Goal: Task Accomplishment & Management: Use online tool/utility

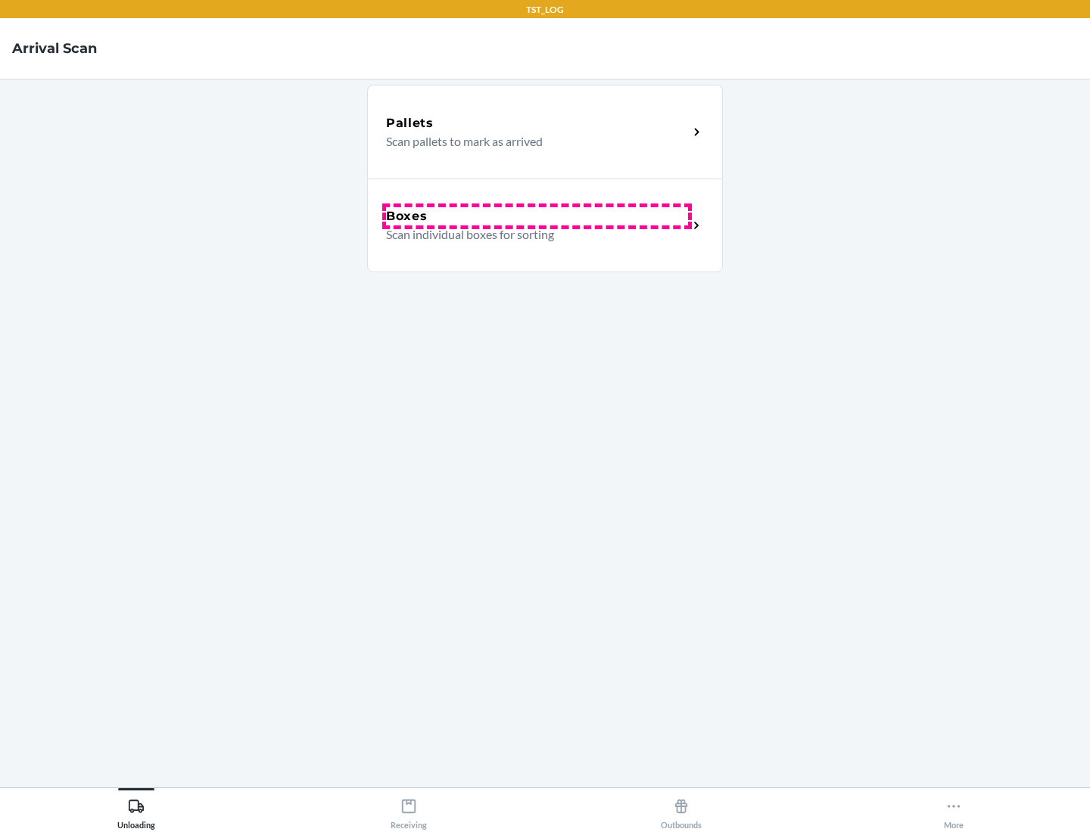
click at [537, 216] on div "Boxes" at bounding box center [537, 216] width 302 height 18
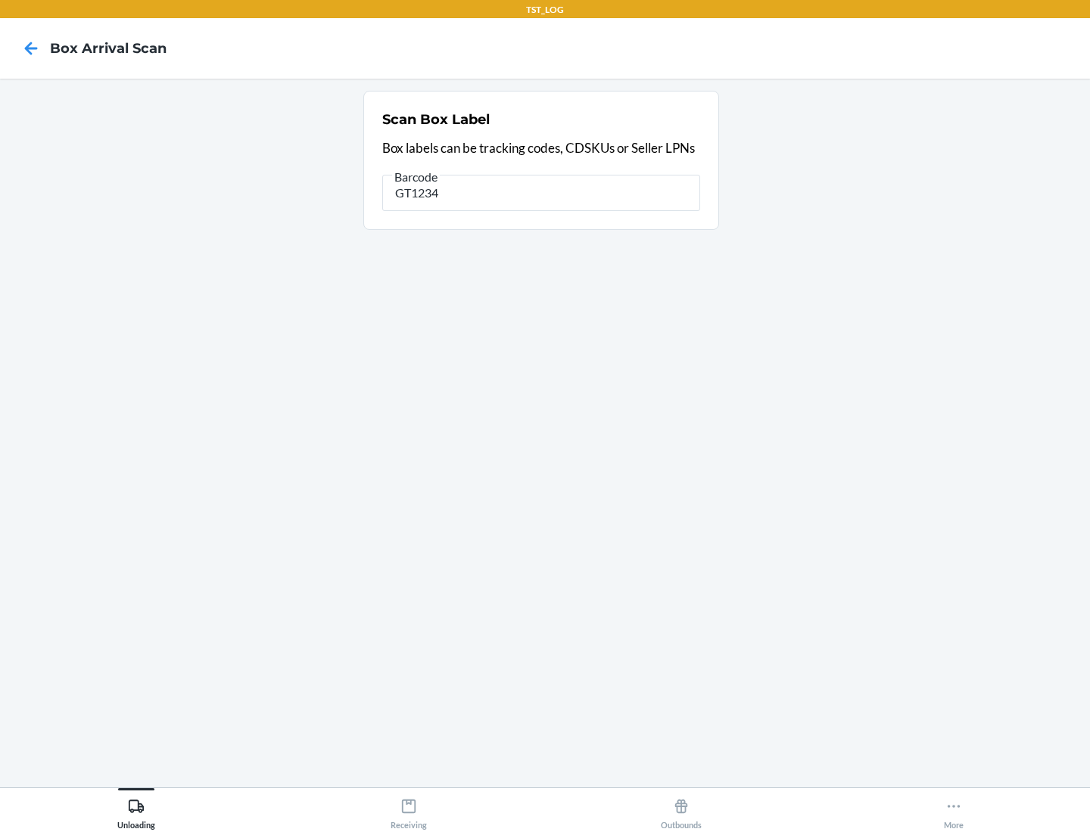
type input "GT1234"
